Goal: Task Accomplishment & Management: Complete application form

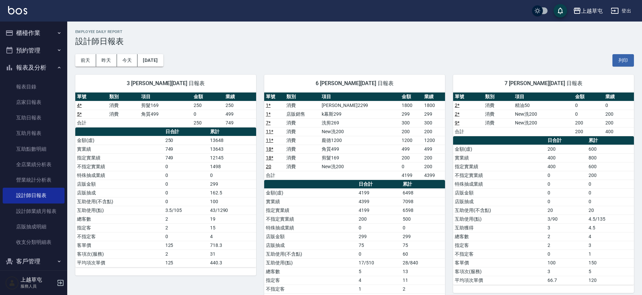
click at [58, 33] on icon "button" at bounding box center [59, 32] width 5 height 5
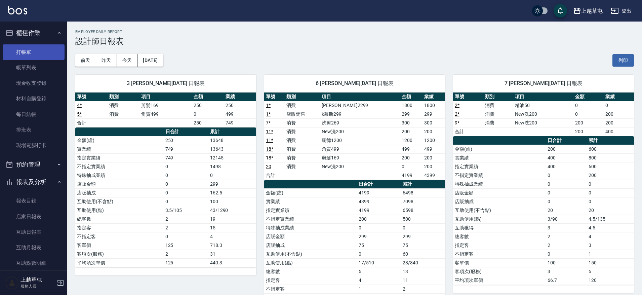
click at [45, 52] on link "打帳單" at bounding box center [34, 51] width 62 height 15
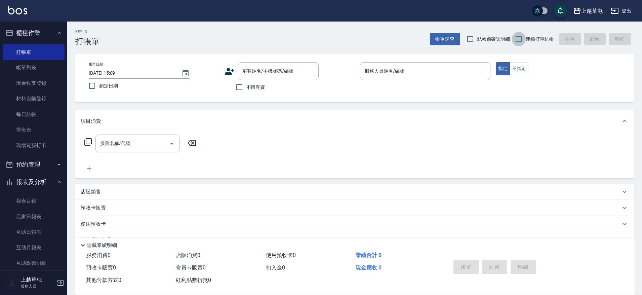
click at [520, 39] on input "連續打單結帳" at bounding box center [519, 39] width 14 height 14
checkbox input "true"
click at [242, 86] on input "不留客資" at bounding box center [239, 87] width 14 height 14
checkbox input "true"
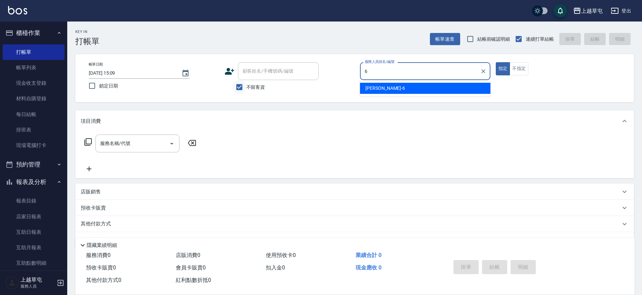
type input "[PERSON_NAME]-6"
type button "true"
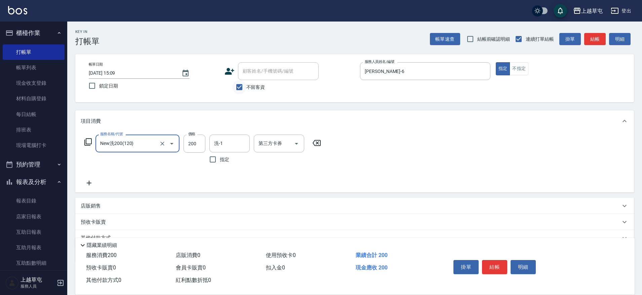
type input "New洗200(120)"
type input "[PERSON_NAME]25"
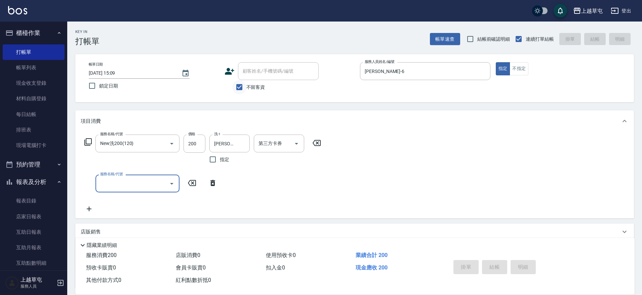
type input "[DATE] 15:10"
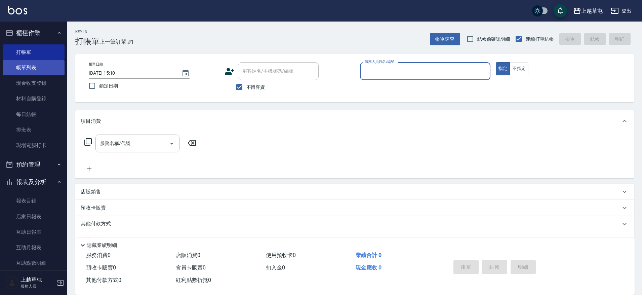
click at [44, 71] on link "帳單列表" at bounding box center [34, 67] width 62 height 15
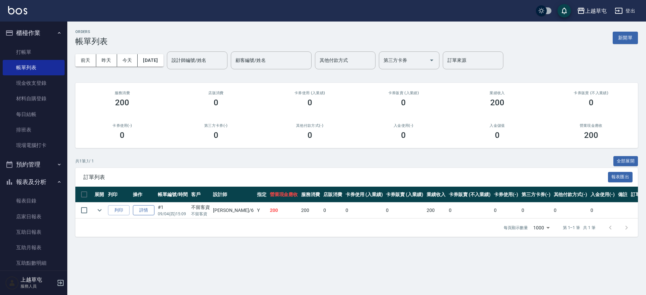
click at [143, 211] on link "詳情" at bounding box center [144, 210] width 22 height 10
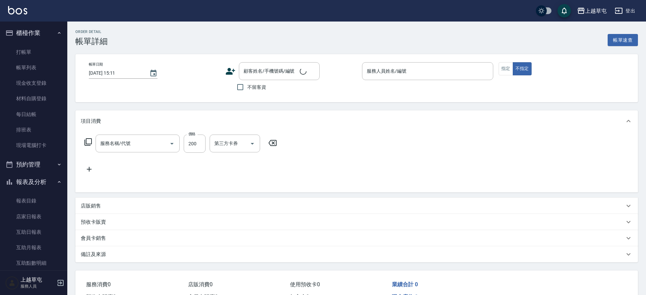
type input "[DATE] 15:09"
checkbox input "true"
type input "[PERSON_NAME]-6"
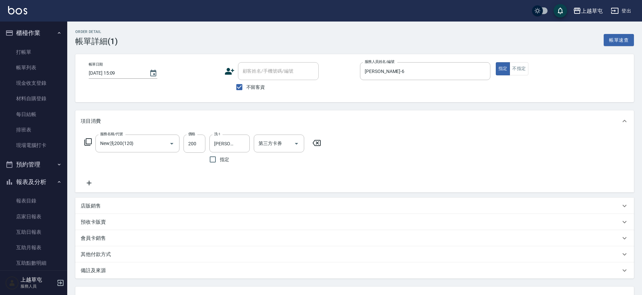
type input "New洗200(120)"
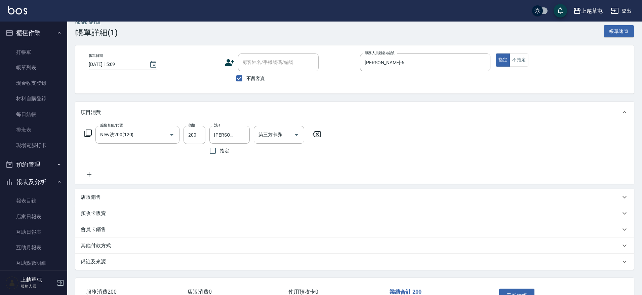
scroll to position [34, 0]
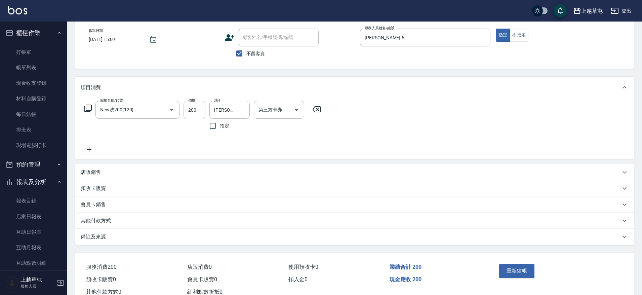
click at [198, 111] on input "200" at bounding box center [195, 110] width 22 height 18
type input "50"
click at [363, 145] on div "服務名稱/代號 New洗200(120) 服務名稱/代號 價格 50 價格 洗-1 [PERSON_NAME]-25 洗-1 指定 第三方卡券 第三方卡券" at bounding box center [354, 128] width 559 height 61
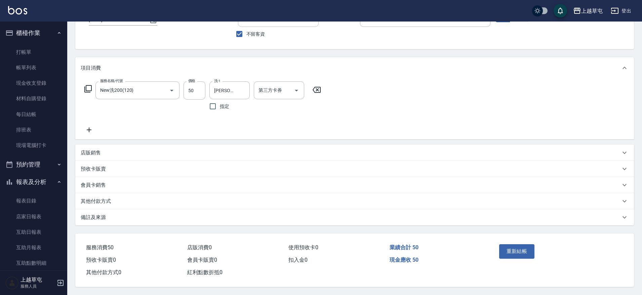
scroll to position [56, 0]
click at [110, 198] on p "其他付款方式" at bounding box center [96, 201] width 30 height 7
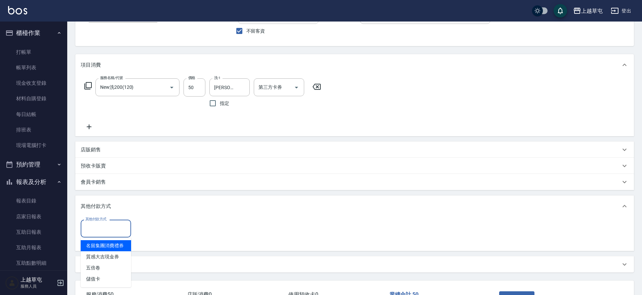
click at [115, 227] on input "其他付款方式" at bounding box center [106, 229] width 44 height 12
click at [110, 278] on span "儲值卡" at bounding box center [106, 278] width 50 height 11
type input "儲值卡"
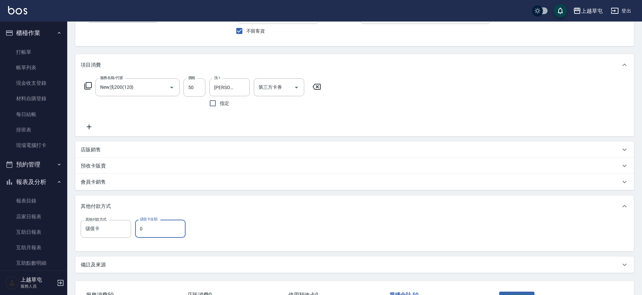
click at [157, 228] on input "0" at bounding box center [160, 229] width 50 height 18
type input "0"
click at [355, 202] on div "其他付款方式" at bounding box center [354, 206] width 559 height 22
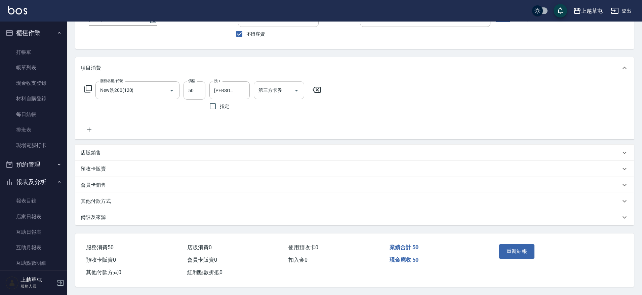
click at [286, 84] on input "第三方卡券" at bounding box center [274, 90] width 34 height 12
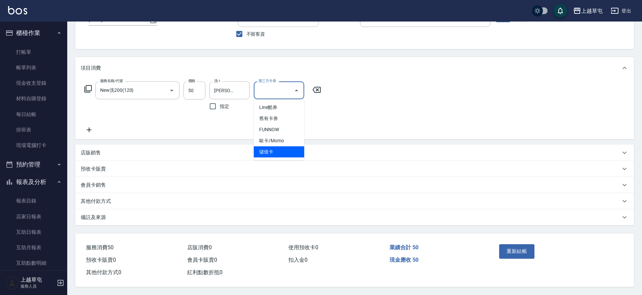
click at [278, 147] on span "儲值卡" at bounding box center [279, 151] width 50 height 11
type input "儲值卡"
click at [195, 88] on input "50" at bounding box center [195, 90] width 22 height 18
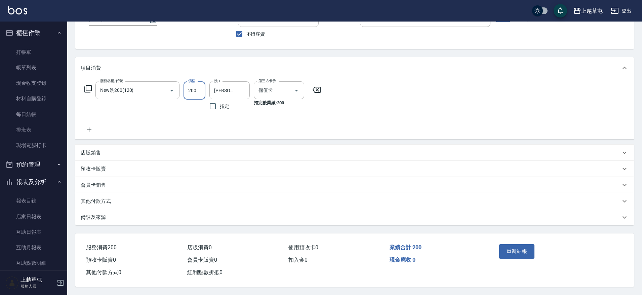
type input "200"
click at [394, 93] on div "服務名稱/代號 New洗200(120) 服務名稱/代號 價格 200 價格 洗-1 [PERSON_NAME]-25 洗-1 指定 第三方卡券 儲值卡 第三…" at bounding box center [354, 109] width 559 height 61
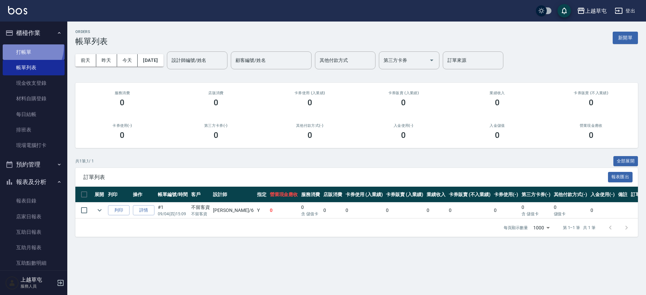
click at [22, 46] on link "打帳單" at bounding box center [34, 51] width 62 height 15
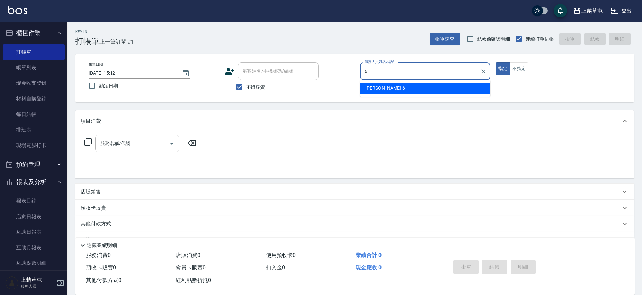
type input "[PERSON_NAME]-6"
type button "true"
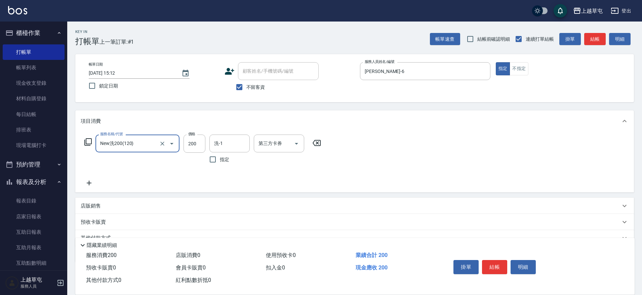
type input "New洗200(120)"
drag, startPoint x: 197, startPoint y: 142, endPoint x: 211, endPoint y: 143, distance: 14.5
click at [197, 142] on input "100" at bounding box center [195, 144] width 22 height 18
type input "200"
click at [314, 174] on div "服務名稱/代號 New洗200(120) 服務名稱/代號 價格 200 價格 洗-1 洗-1 指定 第三方卡券 第三方卡券" at bounding box center [203, 161] width 245 height 52
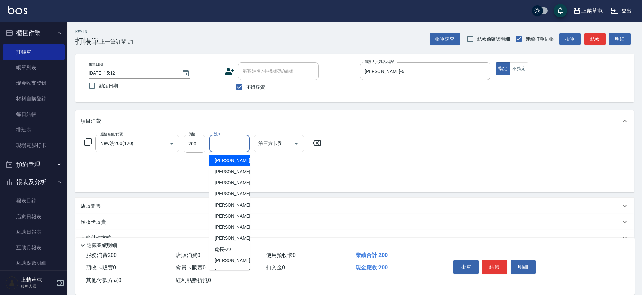
click at [237, 148] on input "洗-1" at bounding box center [230, 144] width 34 height 12
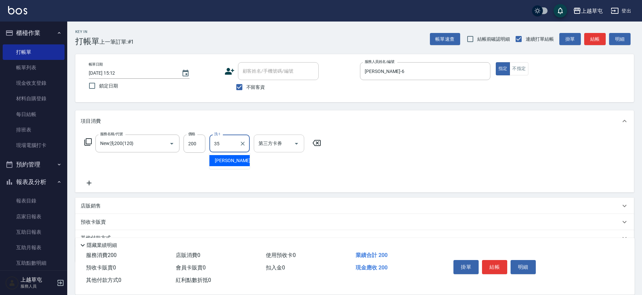
type input "[PERSON_NAME]-35"
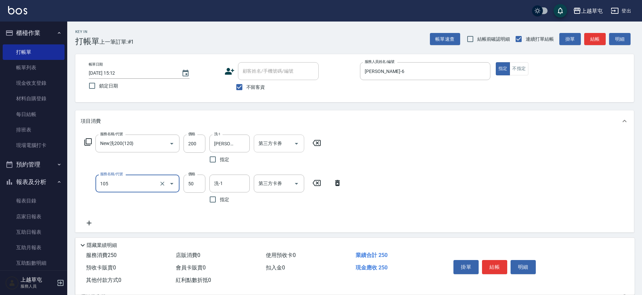
type input "精油50(105)"
type input "[PERSON_NAME]-35"
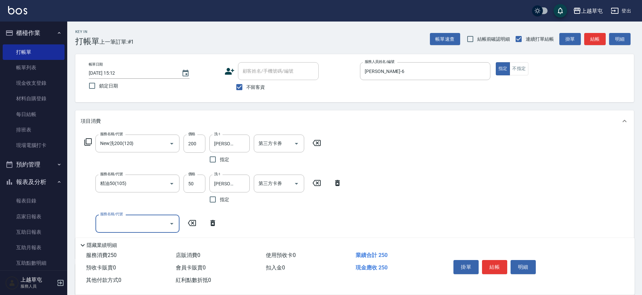
click at [415, 201] on div "服務名稱/代號 New洗200(120) 服務名稱/代號 價格 200 價格 洗-1 [PERSON_NAME]-35 洗-1 指定 第三方卡券 第三方卡券 …" at bounding box center [354, 195] width 559 height 126
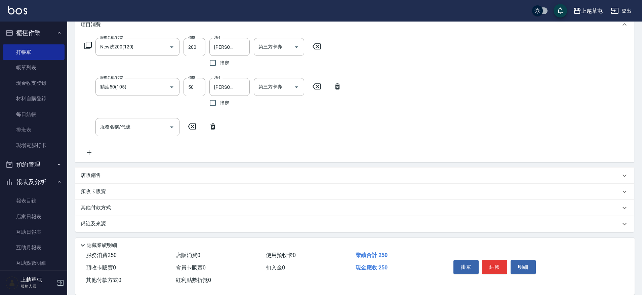
scroll to position [98, 0]
click at [99, 208] on p "其他付款方式" at bounding box center [98, 206] width 34 height 7
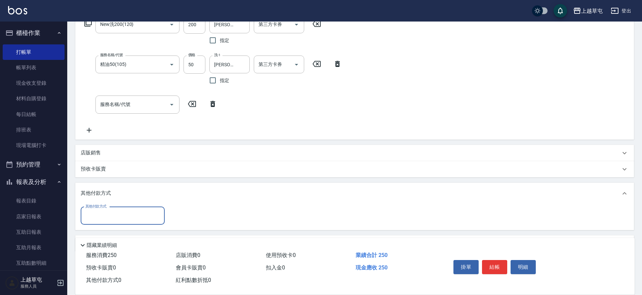
scroll to position [140, 0]
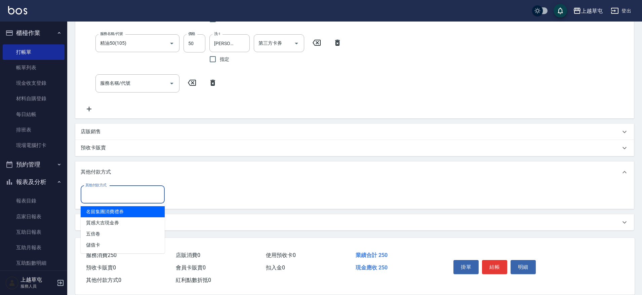
click at [112, 199] on input "其他付款方式" at bounding box center [123, 195] width 78 height 12
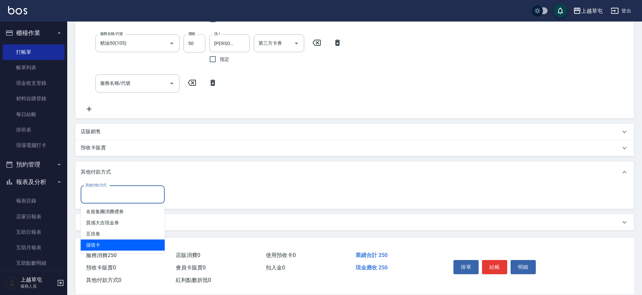
click at [107, 243] on span "儲值卡" at bounding box center [123, 245] width 84 height 11
type input "儲值卡"
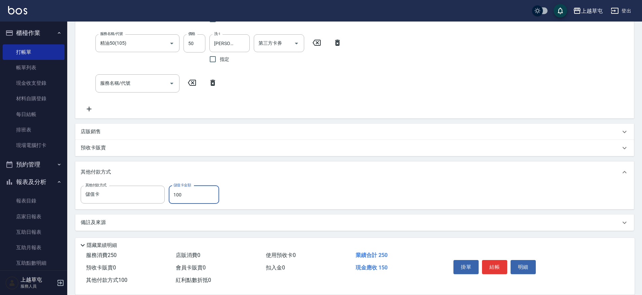
type input "100"
click at [433, 82] on div "服務名稱/代號 New洗200(120) 服務名稱/代號 價格 200 價格 洗-1 [PERSON_NAME]-35 洗-1 指定 第三方卡券 第三方卡券 …" at bounding box center [354, 55] width 559 height 126
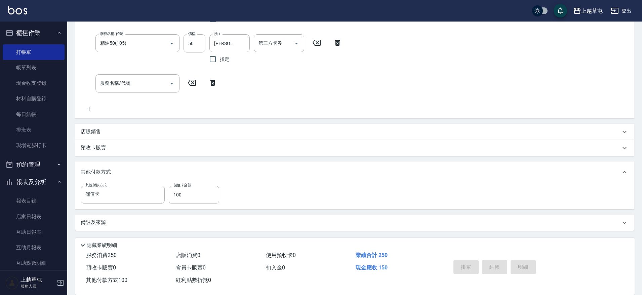
type input "[DATE] 15:13"
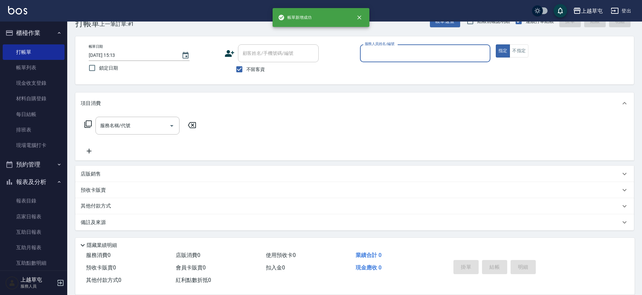
scroll to position [18, 0]
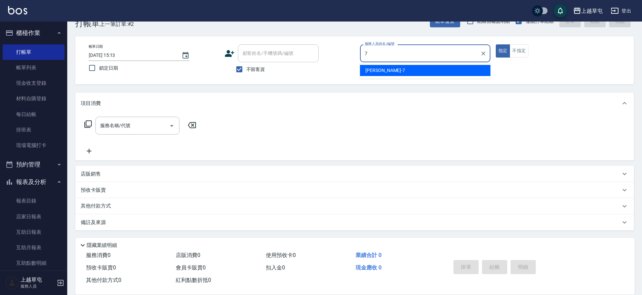
type input "[PERSON_NAME]-7"
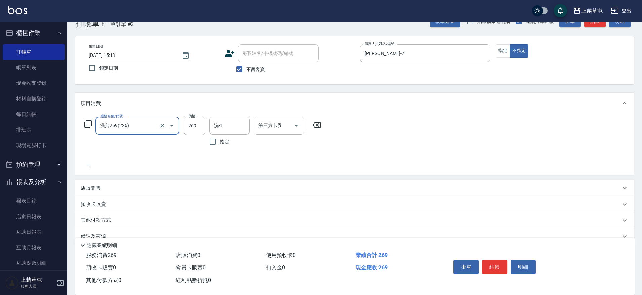
type input "洗剪269(226)"
type input "300"
type input "[PERSON_NAME]25"
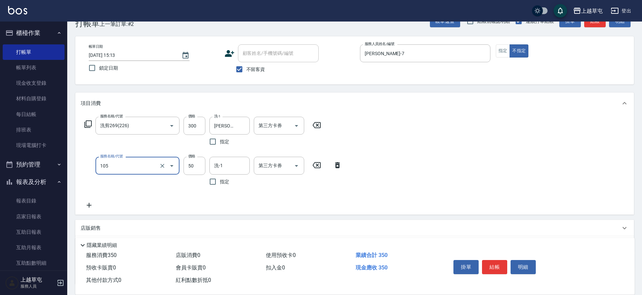
type input "精油50(105)"
type input "[PERSON_NAME]25"
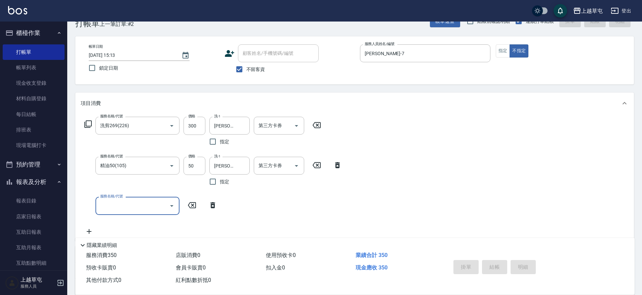
type input "[DATE] 15:14"
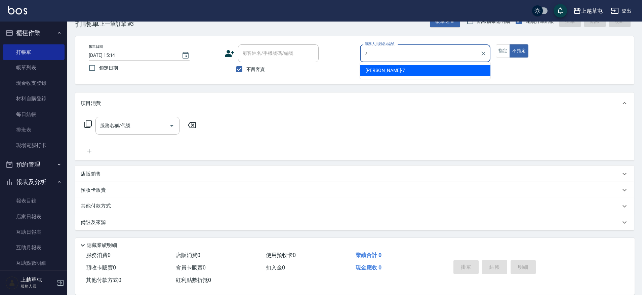
type input "[PERSON_NAME]-7"
type button "false"
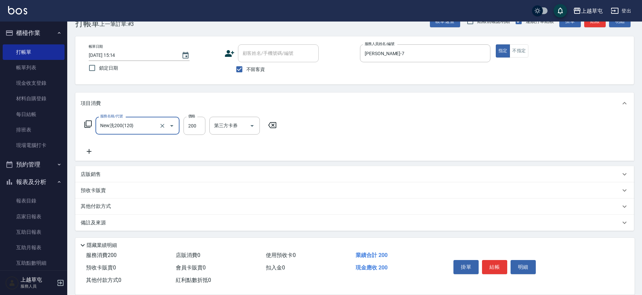
type input "New洗200(120)"
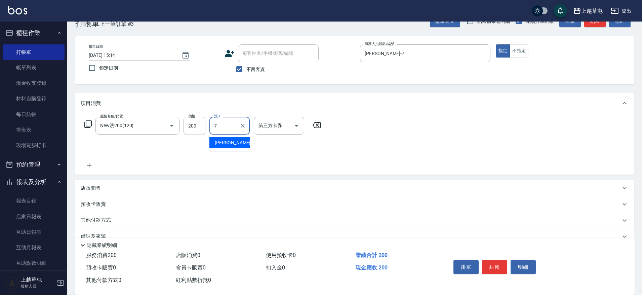
type input "[PERSON_NAME]-7"
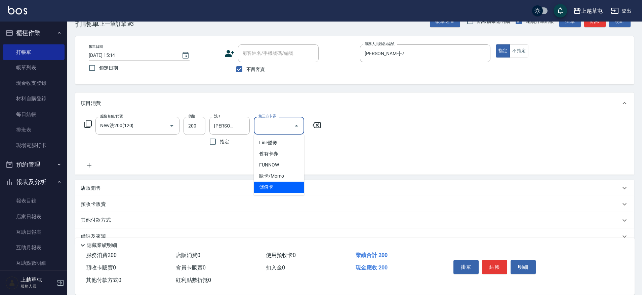
type input "儲值卡"
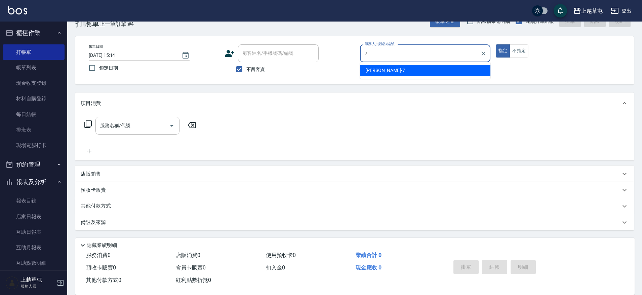
type input "[PERSON_NAME]-7"
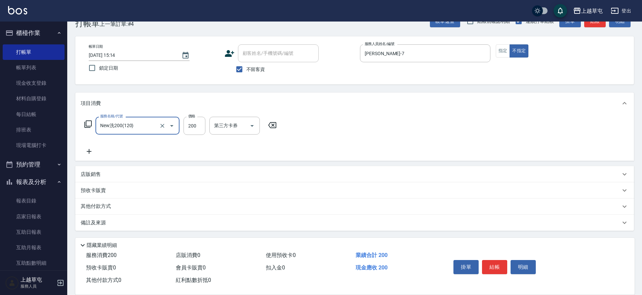
type input "New洗200(120)"
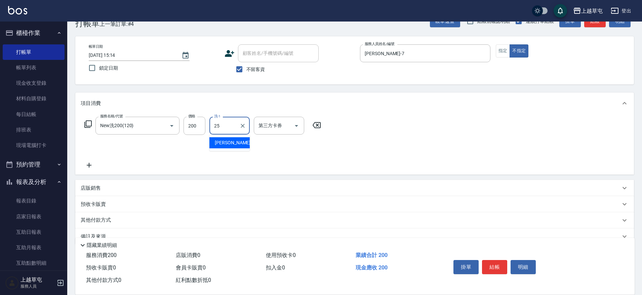
type input "[PERSON_NAME]25"
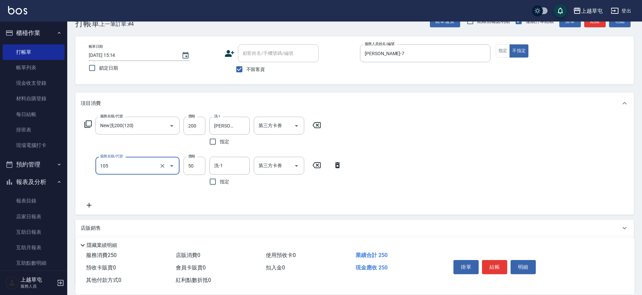
type input "精油50(105)"
type input "50"
type input "[PERSON_NAME]25"
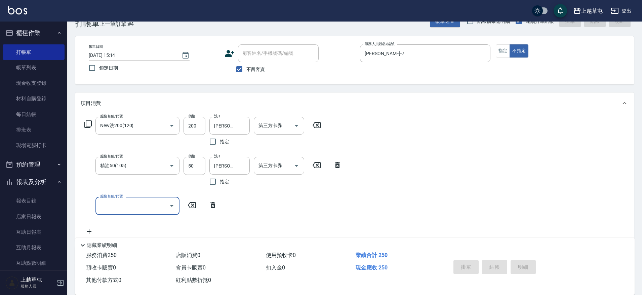
type input "[DATE] 15:15"
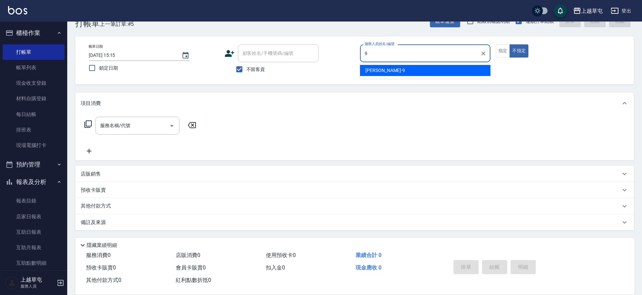
type input "[PERSON_NAME]-9"
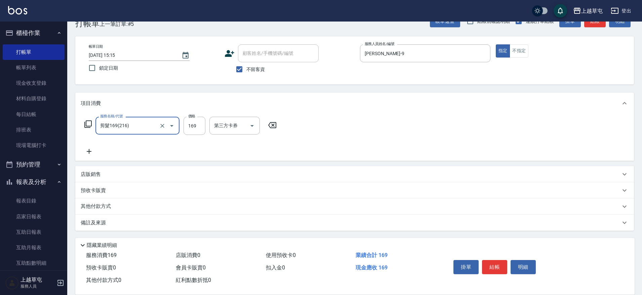
type input "剪髮169(216)"
type input "350"
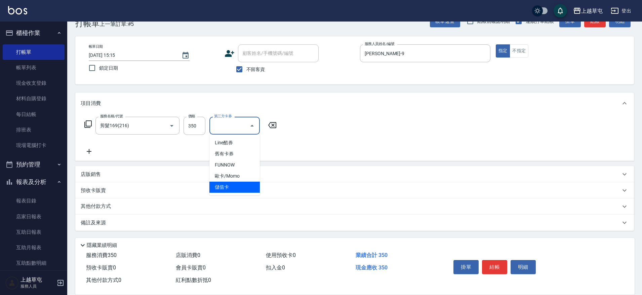
type input "儲值卡"
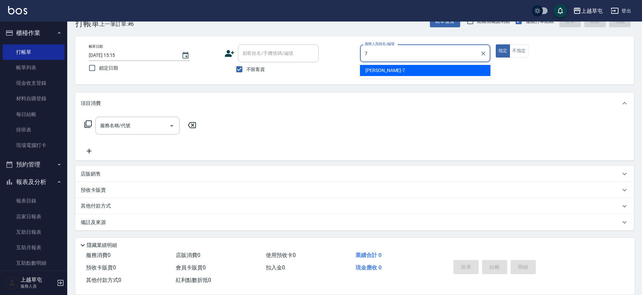
type input "[PERSON_NAME]-7"
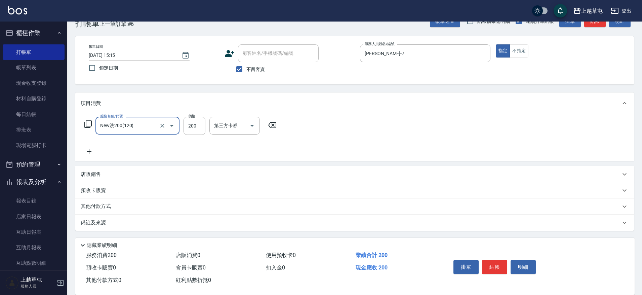
type input "New洗200(120)"
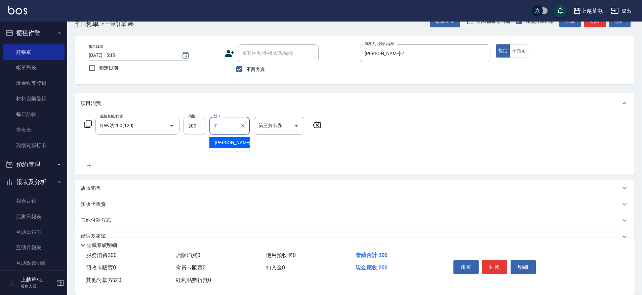
type input "[PERSON_NAME]-7"
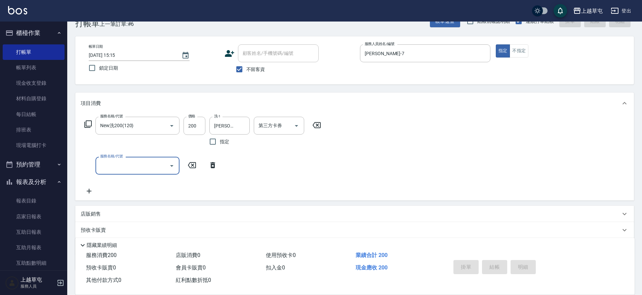
type input "[DATE] 15:16"
